Goal: Task Accomplishment & Management: Use online tool/utility

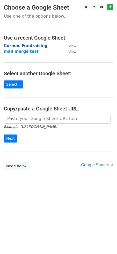
click at [26, 46] on strong "Cormac Fundraising" at bounding box center [25, 45] width 43 height 5
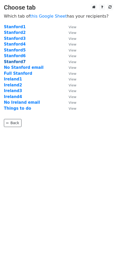
click at [18, 61] on strong "Stanford7" at bounding box center [15, 61] width 22 height 5
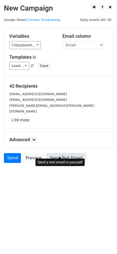
click at [62, 153] on link "Send Test Email" at bounding box center [65, 158] width 39 height 10
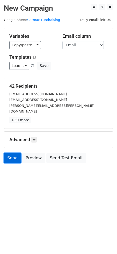
click at [12, 154] on link "Send" at bounding box center [12, 158] width 17 height 10
